Goal: Information Seeking & Learning: Find specific fact

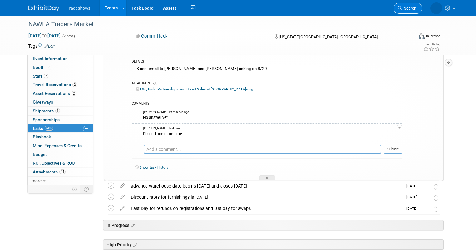
click at [417, 8] on span "Search" at bounding box center [409, 8] width 14 height 5
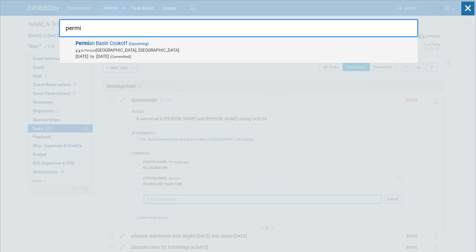
type input "permi"
click at [98, 44] on span "Permi an Basin Cookoff (Upcoming) In-Person Midland, TX Nov 11, 2025 to Nov 12,…" at bounding box center [244, 49] width 341 height 19
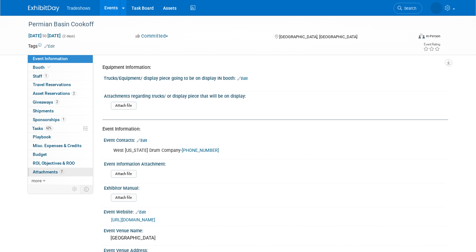
click at [39, 173] on span "Attachments 7" at bounding box center [48, 171] width 31 height 5
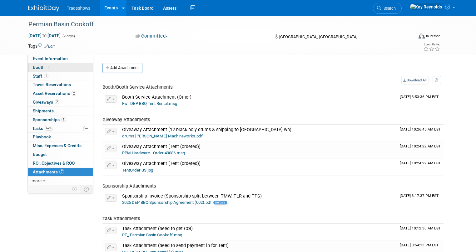
click at [51, 68] on link "Booth" at bounding box center [60, 67] width 65 height 8
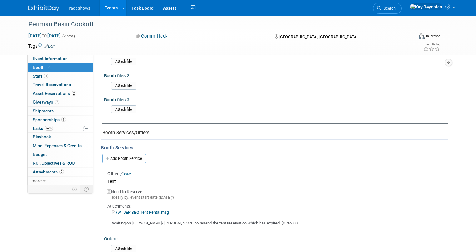
scroll to position [250, 0]
click at [58, 58] on span "Event Information" at bounding box center [50, 58] width 35 height 5
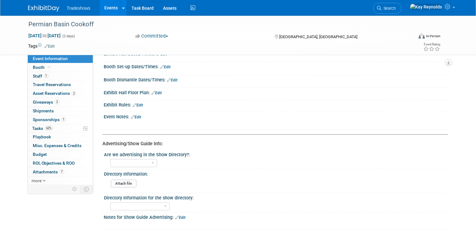
scroll to position [225, 0]
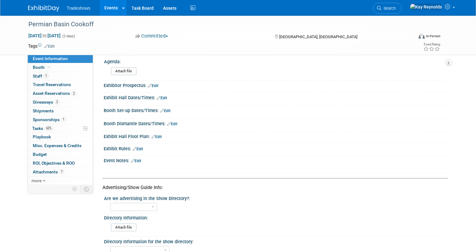
click at [133, 163] on link "Edit" at bounding box center [136, 161] width 10 height 4
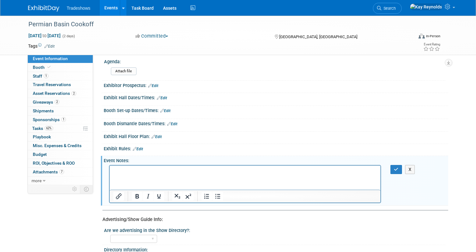
scroll to position [0, 0]
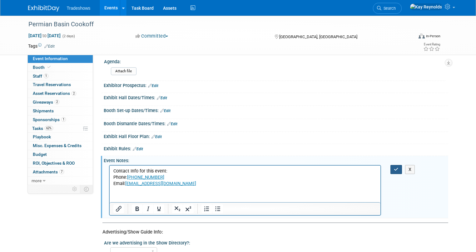
click at [398, 170] on icon "button" at bounding box center [396, 169] width 5 height 4
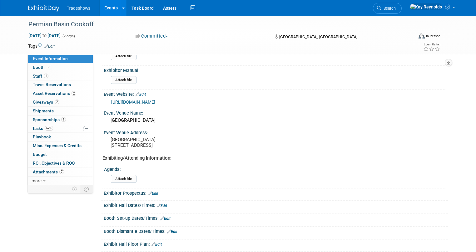
scroll to position [75, 0]
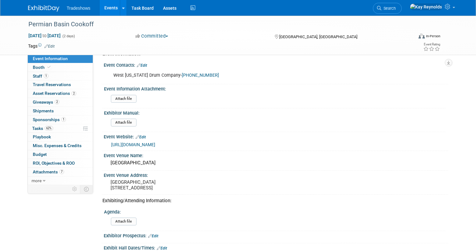
click at [145, 142] on link "[URL][DOMAIN_NAME]" at bounding box center [133, 144] width 44 height 5
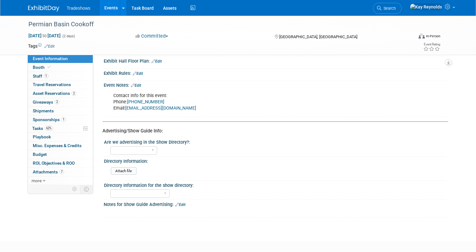
scroll to position [260, 0]
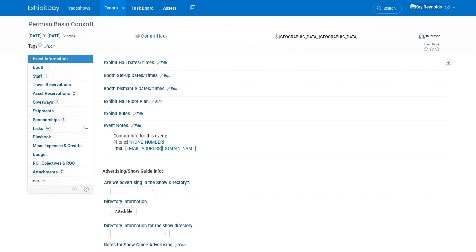
click at [144, 151] on link "[EMAIL_ADDRESS][DOMAIN_NAME]" at bounding box center [160, 148] width 71 height 5
